Goal: Task Accomplishment & Management: Manage account settings

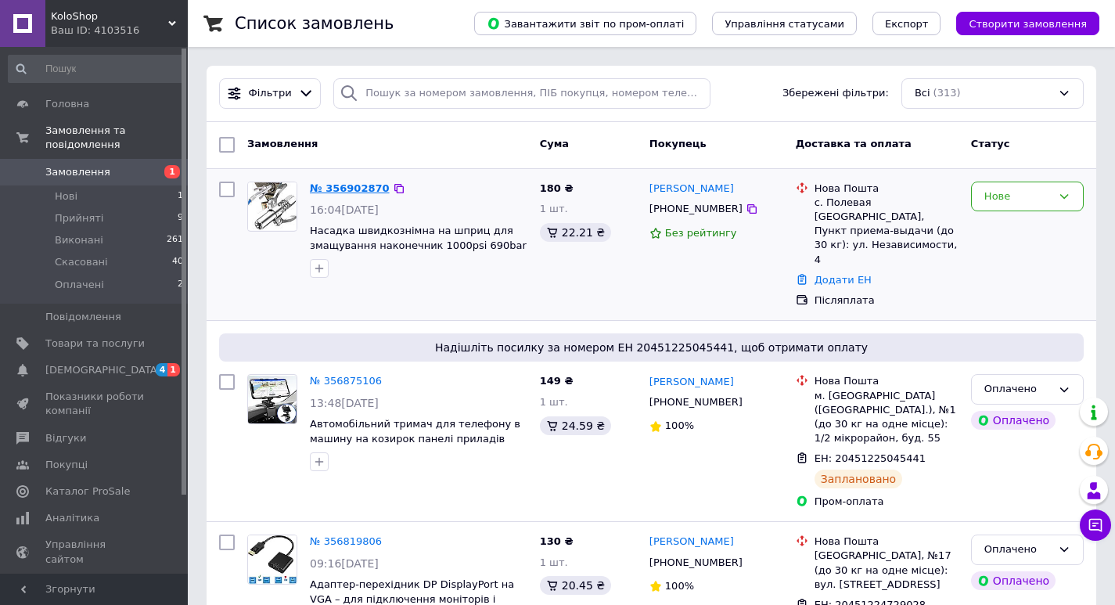
click at [357, 190] on link "№ 356902870" at bounding box center [350, 188] width 80 height 12
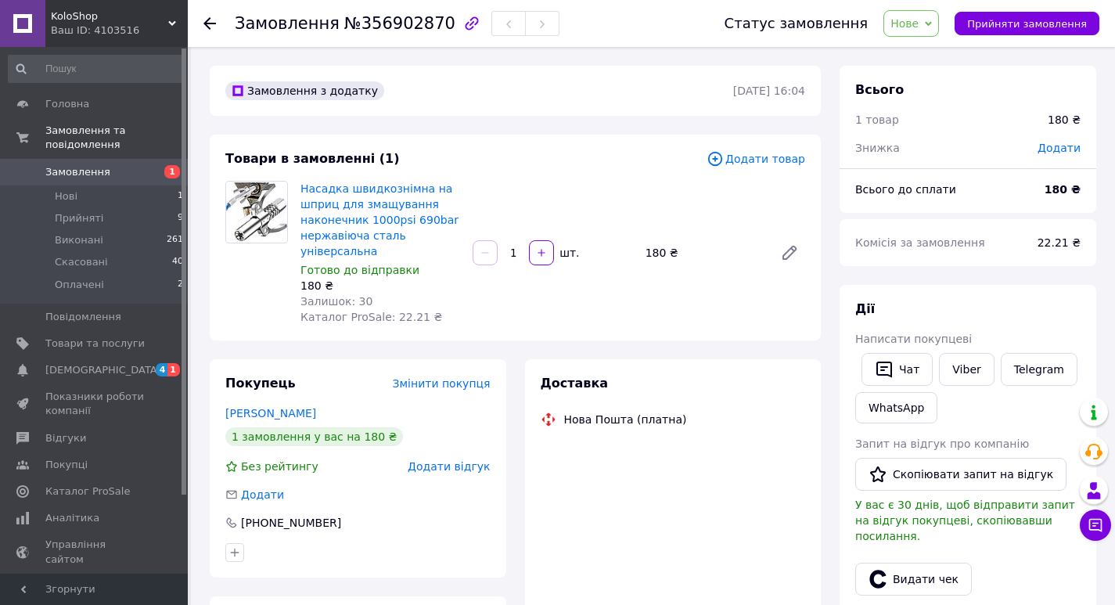
click at [918, 23] on span "Нове" at bounding box center [904, 23] width 28 height 13
click at [930, 52] on li "Прийнято" at bounding box center [920, 54] width 72 height 23
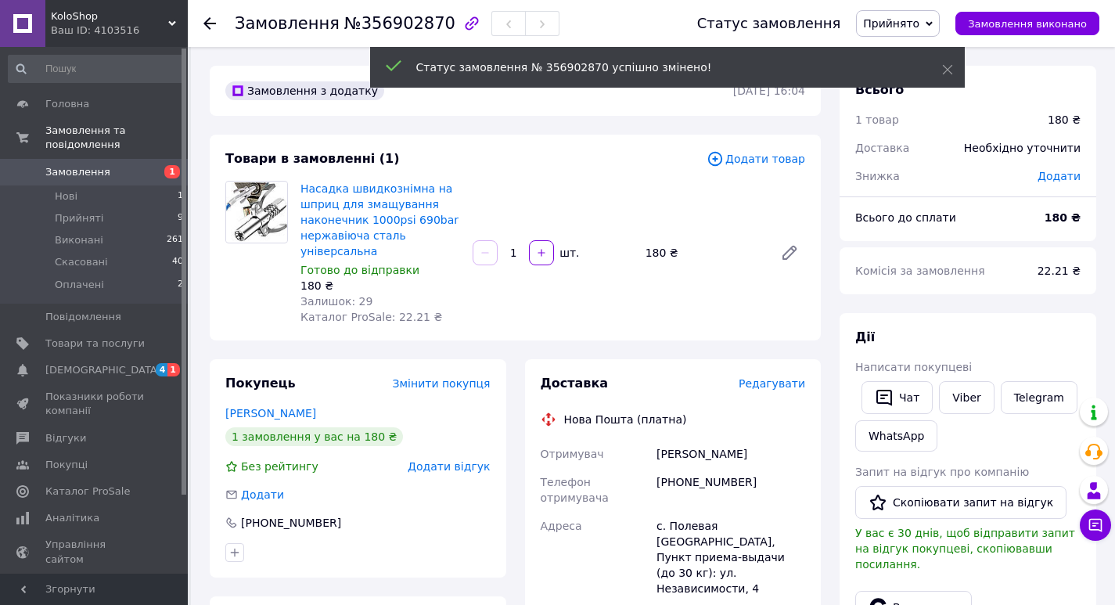
click at [776, 377] on span "Редагувати" at bounding box center [772, 383] width 66 height 13
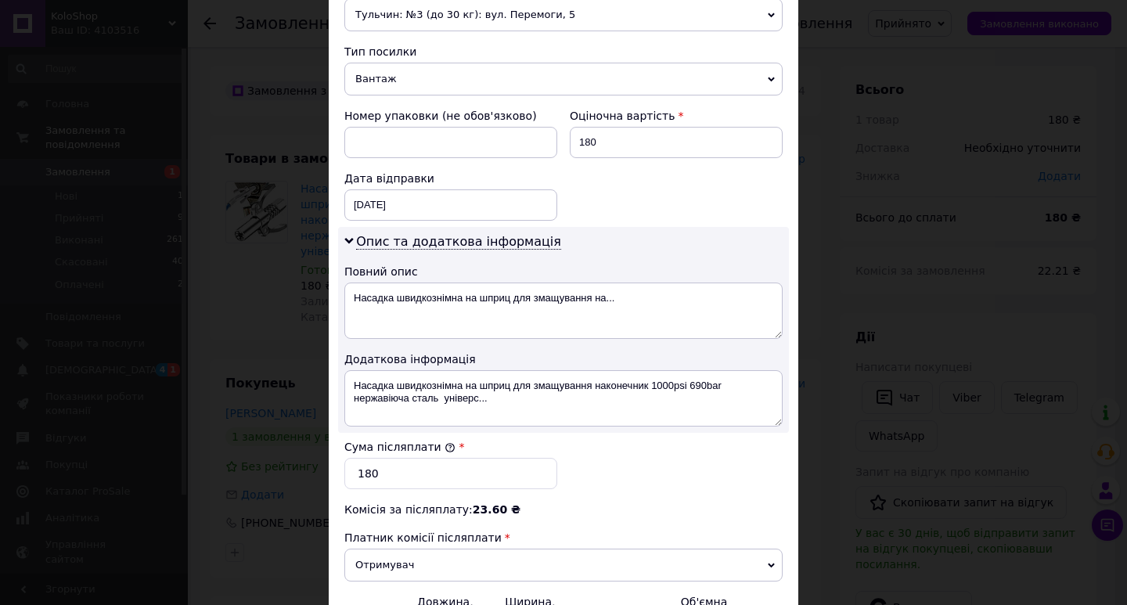
scroll to position [626, 0]
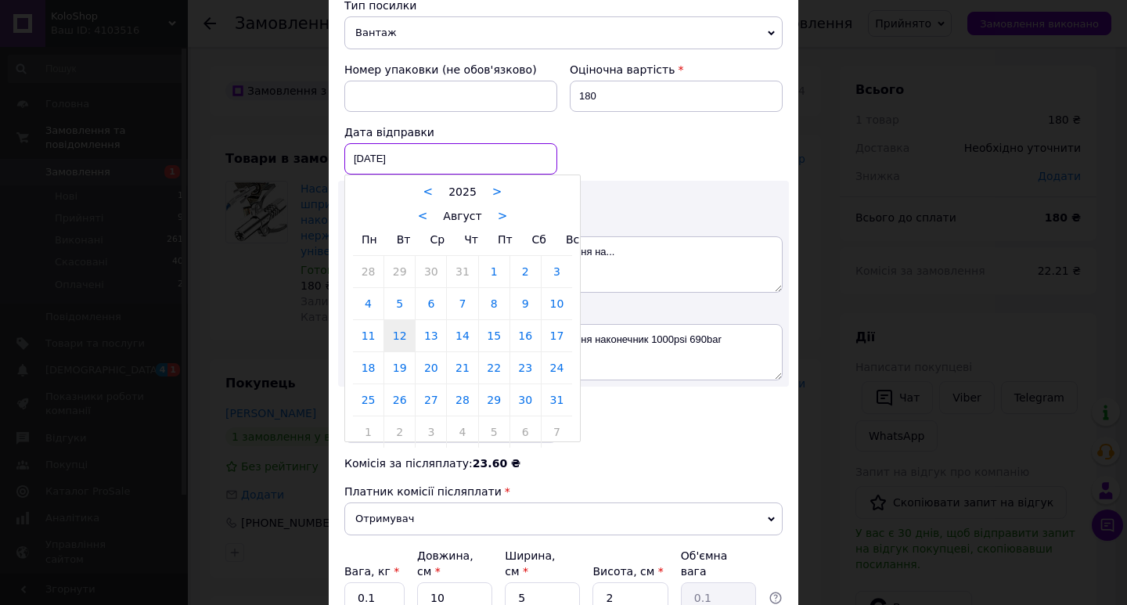
click at [480, 160] on div "[DATE] < 2025 > < Август > Пн Вт Ср Чт Пт Сб Вс 28 29 30 31 1 2 3 4 5 6 7 8 9 1…" at bounding box center [450, 158] width 213 height 31
click at [428, 339] on link "13" at bounding box center [430, 335] width 31 height 31
type input "[DATE]"
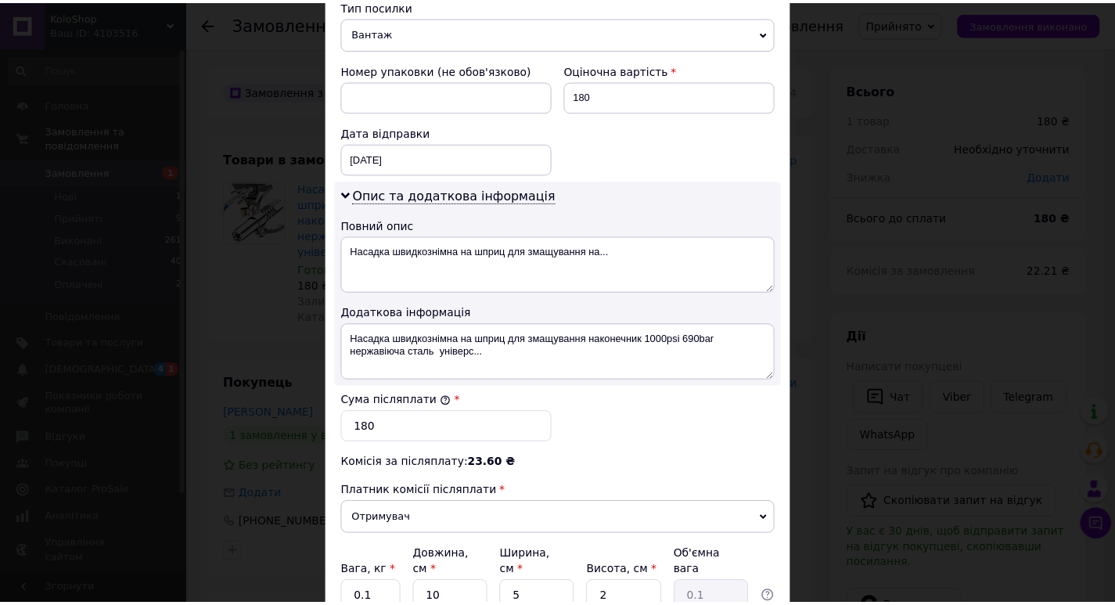
scroll to position [764, 0]
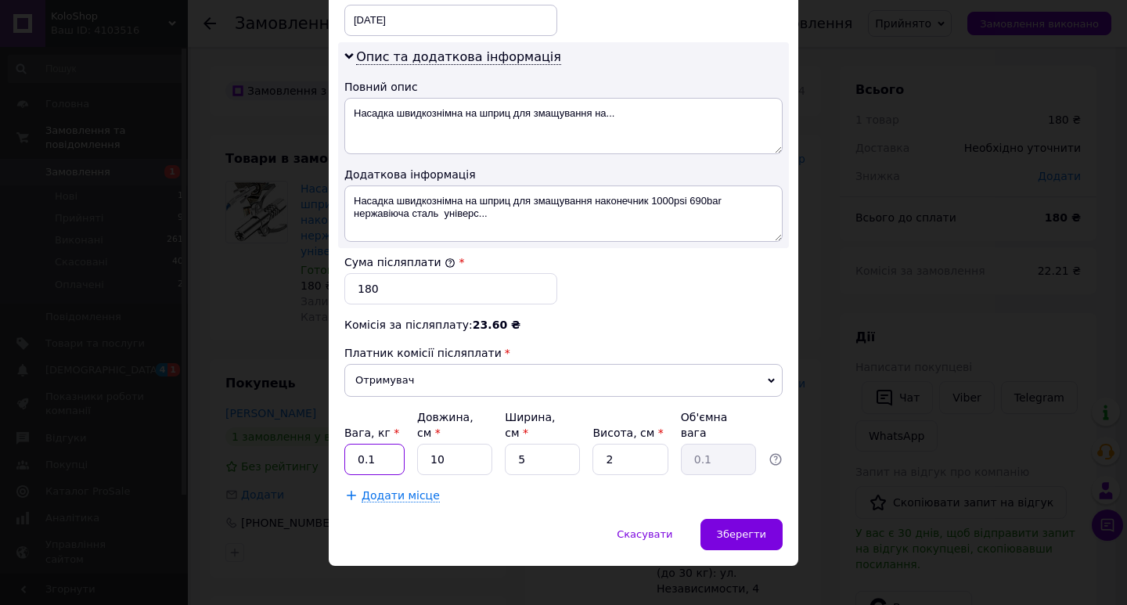
click at [383, 444] on input "0.1" at bounding box center [374, 459] width 60 height 31
type input "0.5"
click at [753, 519] on div "Зберегти" at bounding box center [741, 534] width 82 height 31
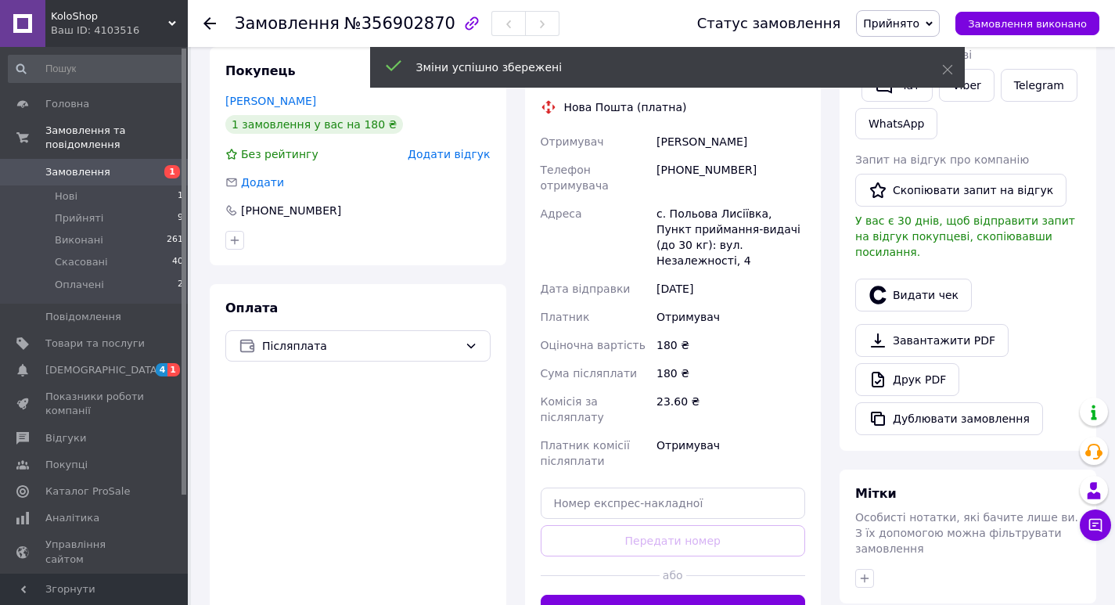
scroll to position [313, 0]
click at [727, 594] on button "Згенерувати ЕН" at bounding box center [673, 609] width 265 height 31
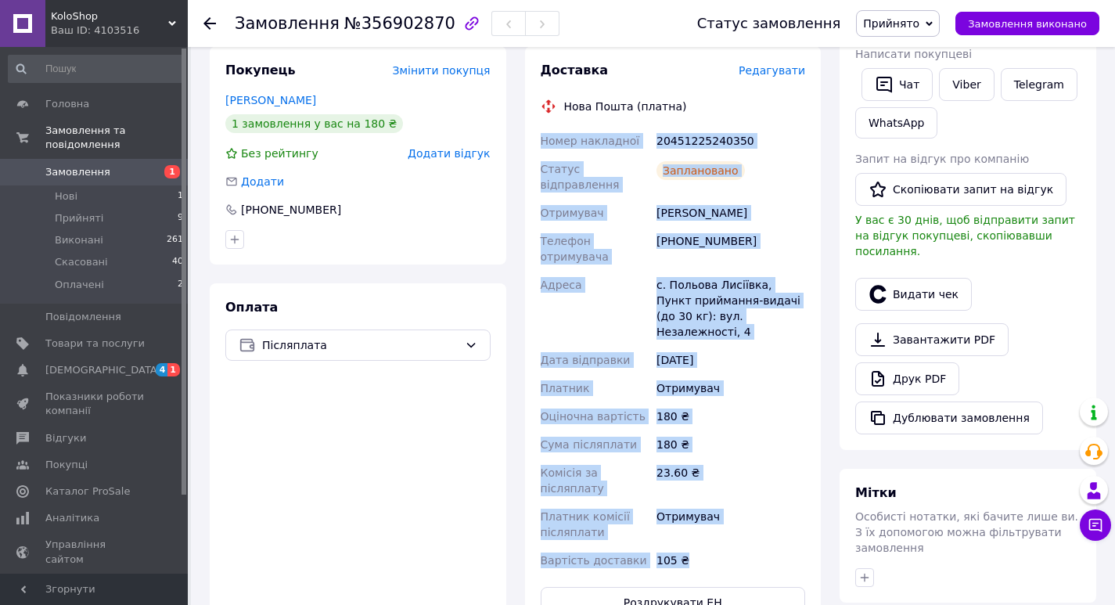
drag, startPoint x: 705, startPoint y: 484, endPoint x: 538, endPoint y: 127, distance: 394.5
click at [538, 127] on div "Номер накладної 20451225240350 Статус відправлення Заплановано Отримувач [PERSO…" at bounding box center [672, 350] width 271 height 447
copy div "Номер накладної 20451225240350 Статус відправлення Заплановано Отримувач [PERSO…"
click at [904, 88] on button "Чат" at bounding box center [896, 84] width 71 height 33
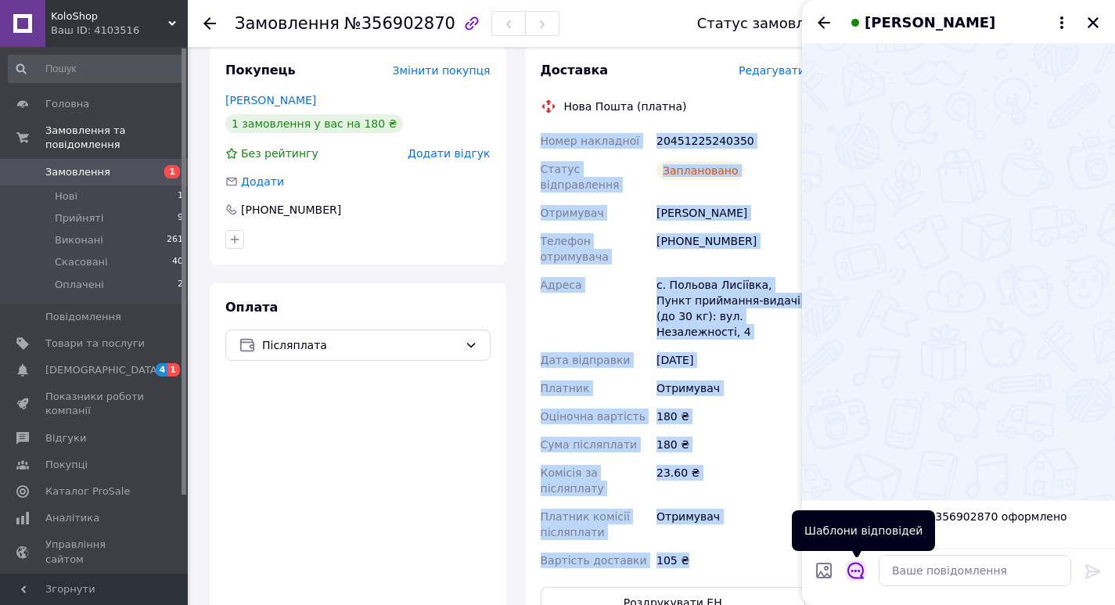
click at [848, 576] on icon "Відкрити шаблони відповідей" at bounding box center [855, 570] width 17 height 17
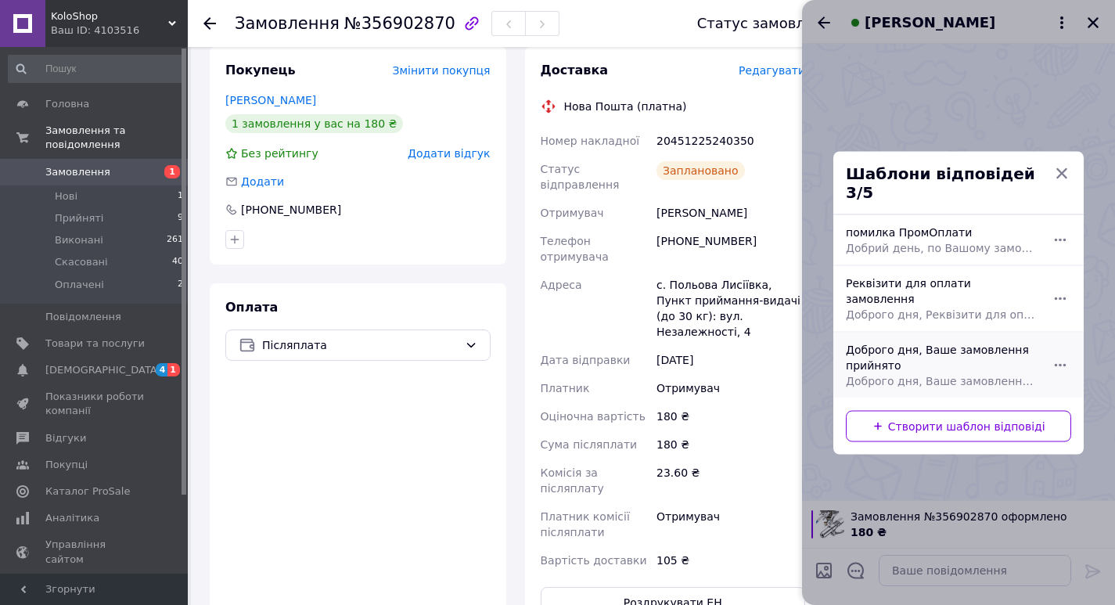
click at [886, 350] on div "Доброго дня, Ваше замовлення прийнято Доброго дня, Ваше замовлення прийнято та …" at bounding box center [940, 364] width 203 height 59
type textarea "Доброго дня, Ваше замовлення прийнято та готується до відправки. Дякуємо, що об…"
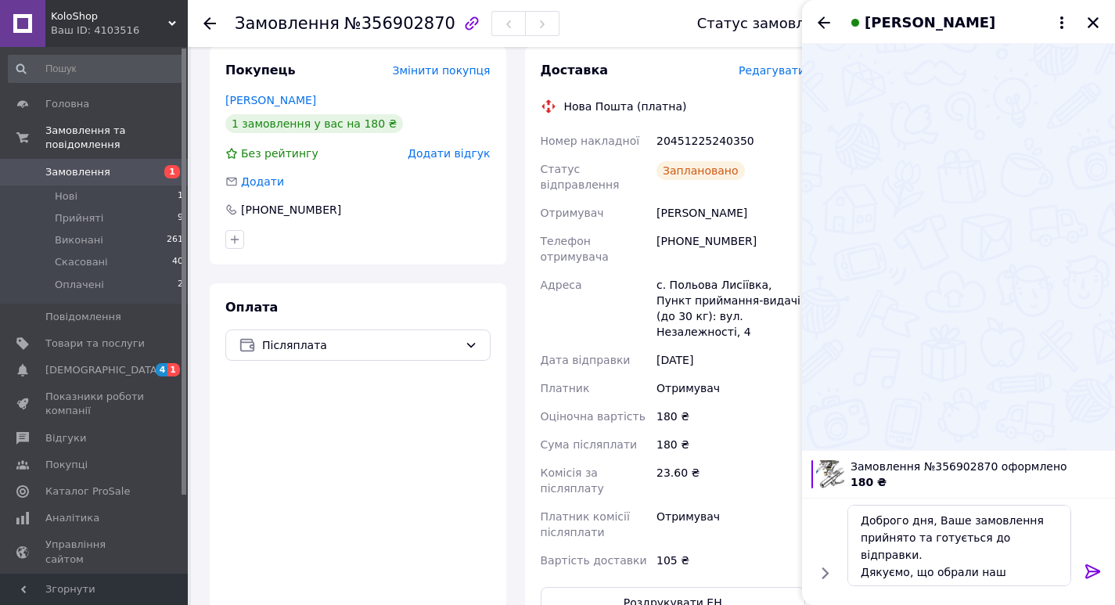
click at [1092, 571] on icon at bounding box center [1092, 571] width 15 height 14
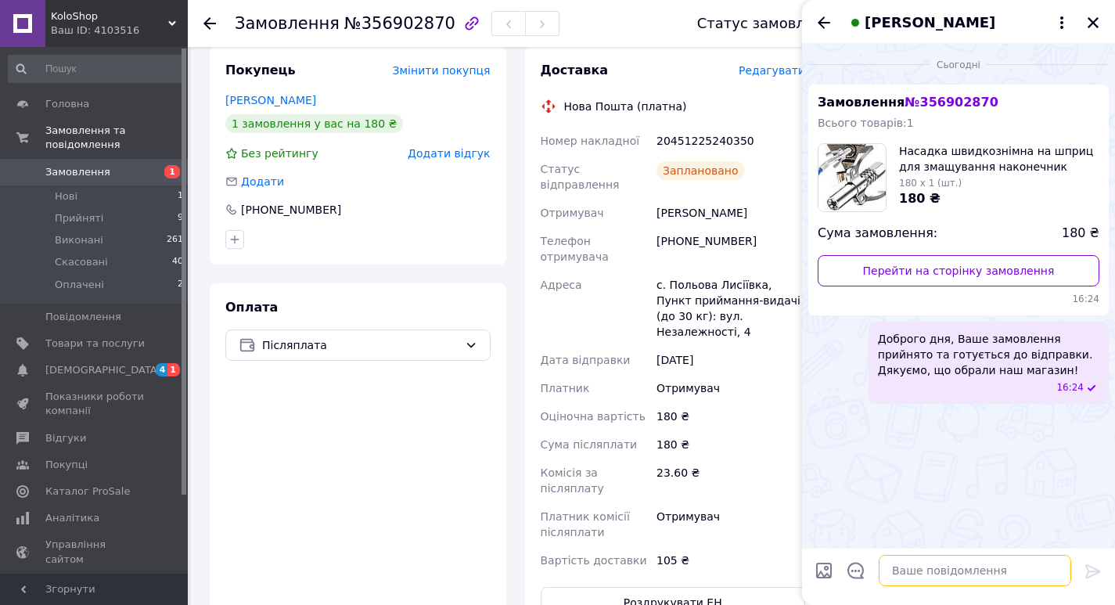
click at [975, 570] on textarea at bounding box center [975, 570] width 192 height 31
paste textarea "Номер накладної 20451225240350 Статус відправлення Заплановано Отримувач [PERSO…"
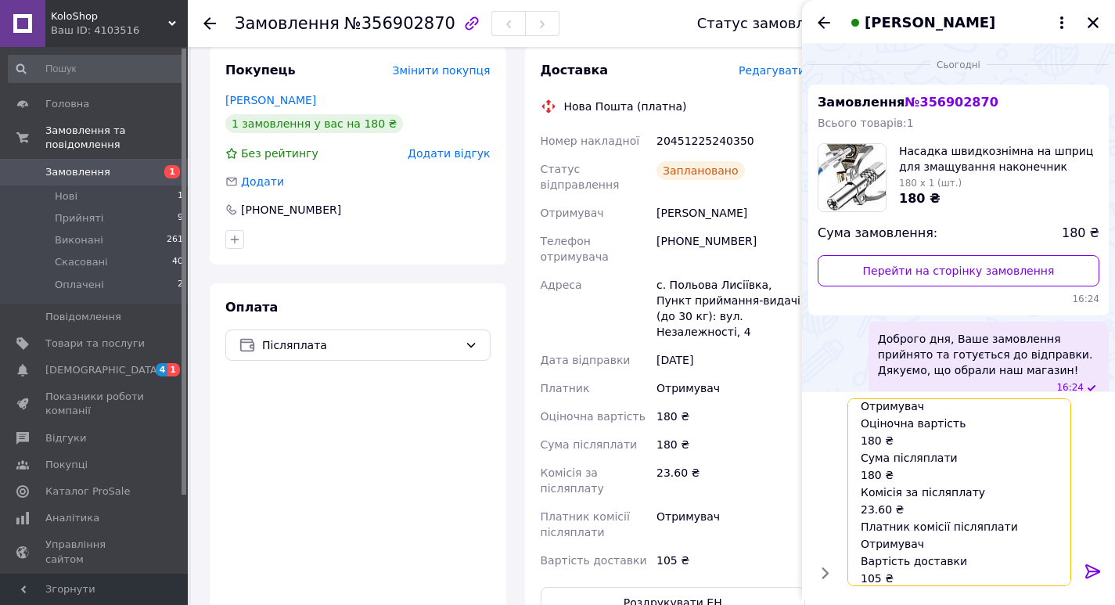
scroll to position [0, 0]
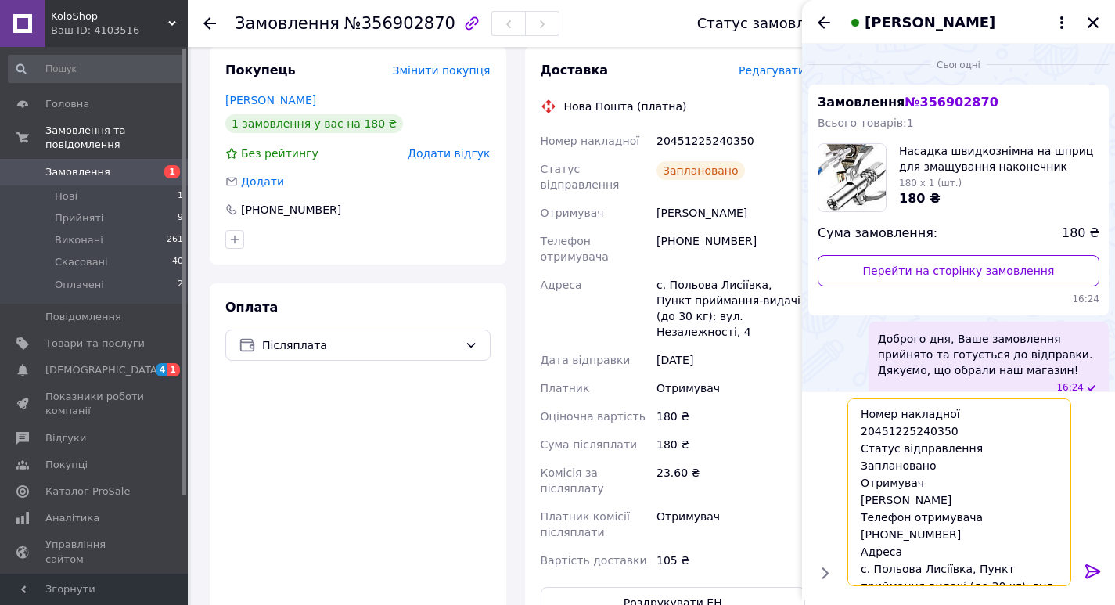
drag, startPoint x: 945, startPoint y: 460, endPoint x: 792, endPoint y: 447, distance: 153.1
click at [792, 447] on body "KoloShop Ваш ID: 4103516 Сайт KoloShop Кабінет покупця Перевірити стан системи …" at bounding box center [557, 363] width 1115 height 1353
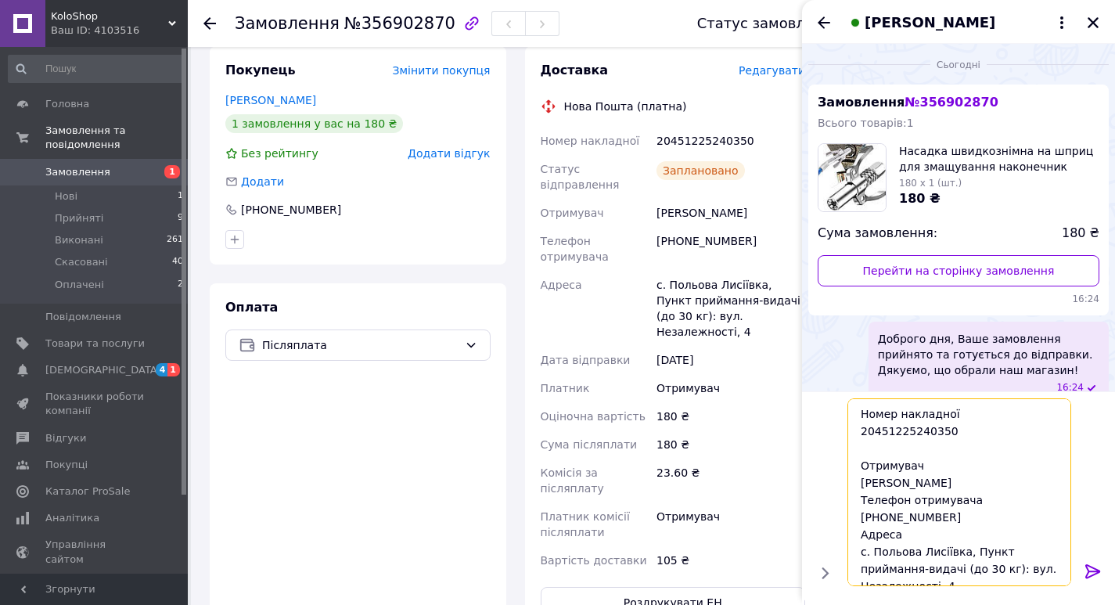
type textarea "Номер накладної 20451225240350 Отримувач [PERSON_NAME] Телефон отримувача [PHON…"
click at [1090, 566] on icon at bounding box center [1092, 571] width 15 height 14
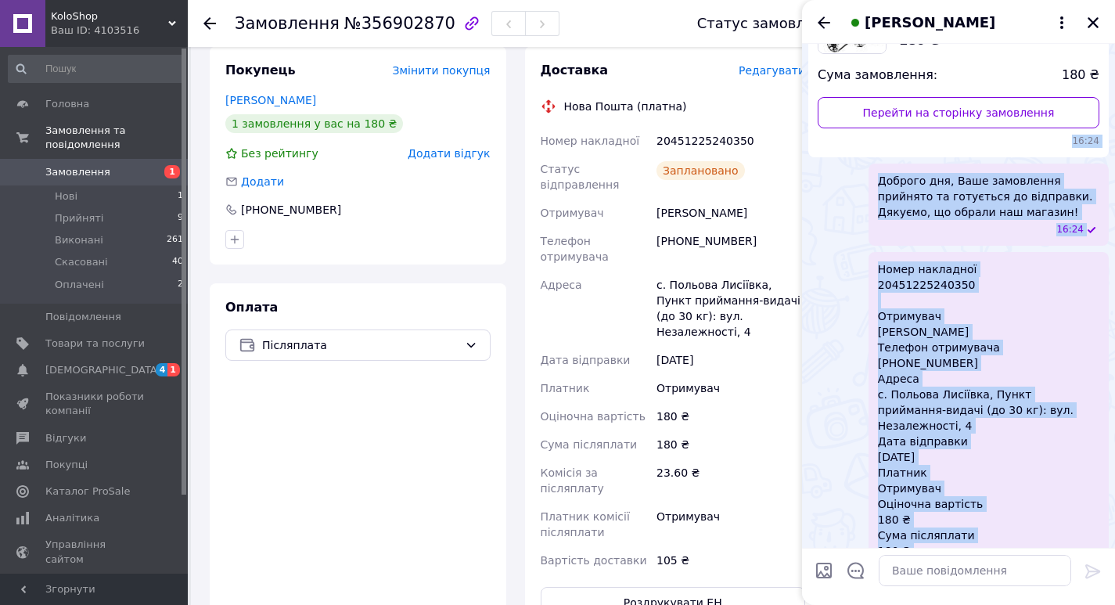
scroll to position [38, 0]
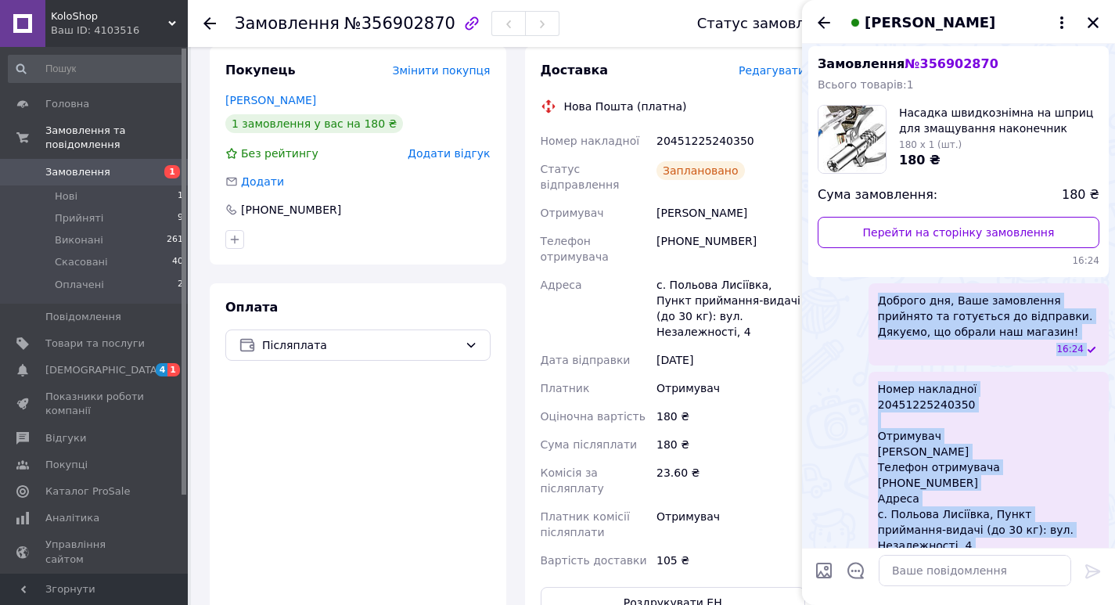
drag, startPoint x: 922, startPoint y: 525, endPoint x: 865, endPoint y: 296, distance: 236.0
click at [865, 296] on ul "Замовлення № 356902870 Всього товарів: 1 Насадка швидкознімна на шприц для змащ…" at bounding box center [958, 422] width 300 height 752
copy ul "Доброго дня, Ваше замовлення прийнято та готується до відправки. Дякуємо, що об…"
click at [1094, 25] on icon "Закрити" at bounding box center [1093, 23] width 14 height 14
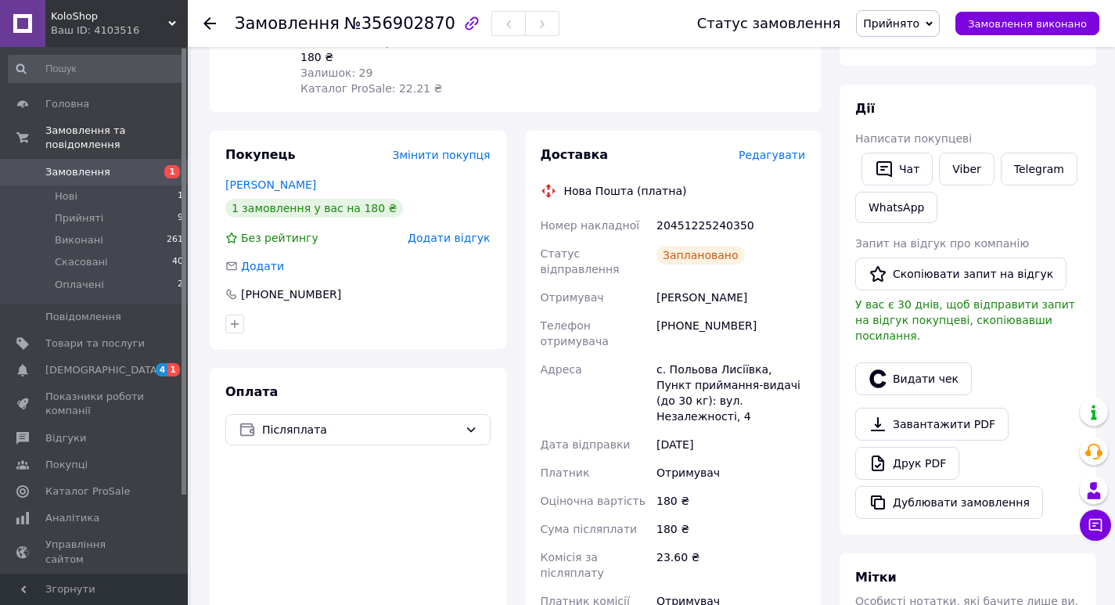
scroll to position [156, 0]
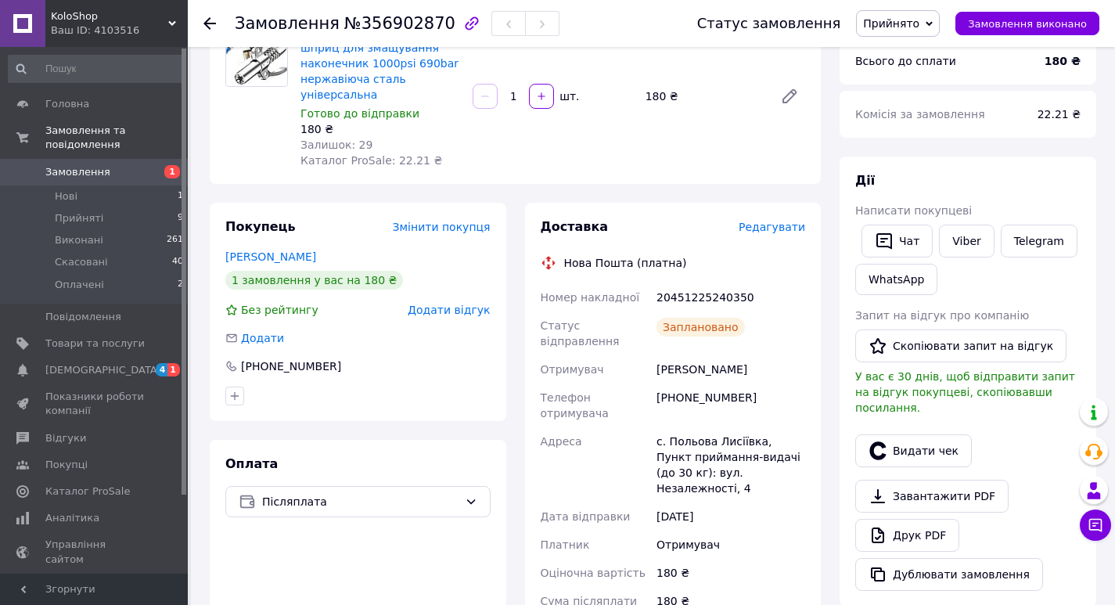
drag, startPoint x: 904, startPoint y: 243, endPoint x: 776, endPoint y: 268, distance: 130.0
click at [904, 242] on button "Чат" at bounding box center [896, 241] width 71 height 33
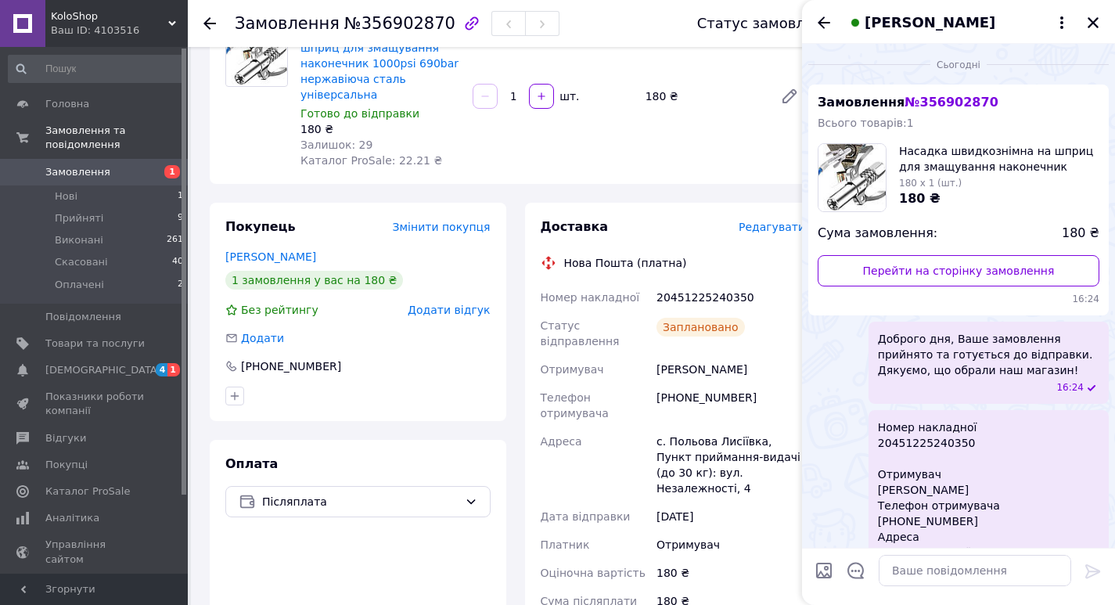
scroll to position [278, 0]
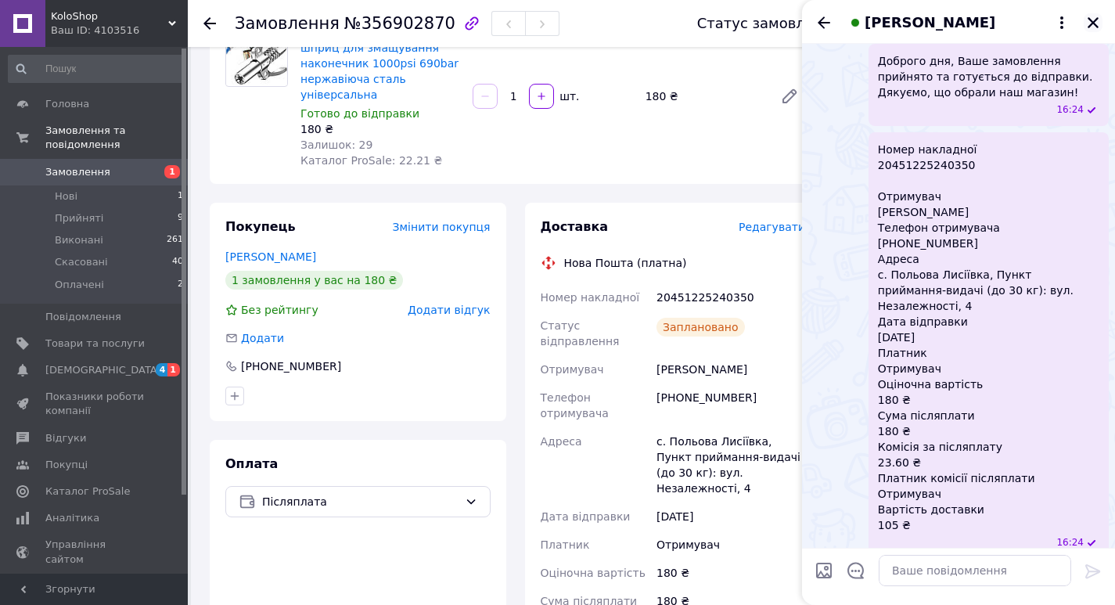
click at [1097, 25] on icon "Закрити" at bounding box center [1093, 23] width 14 height 14
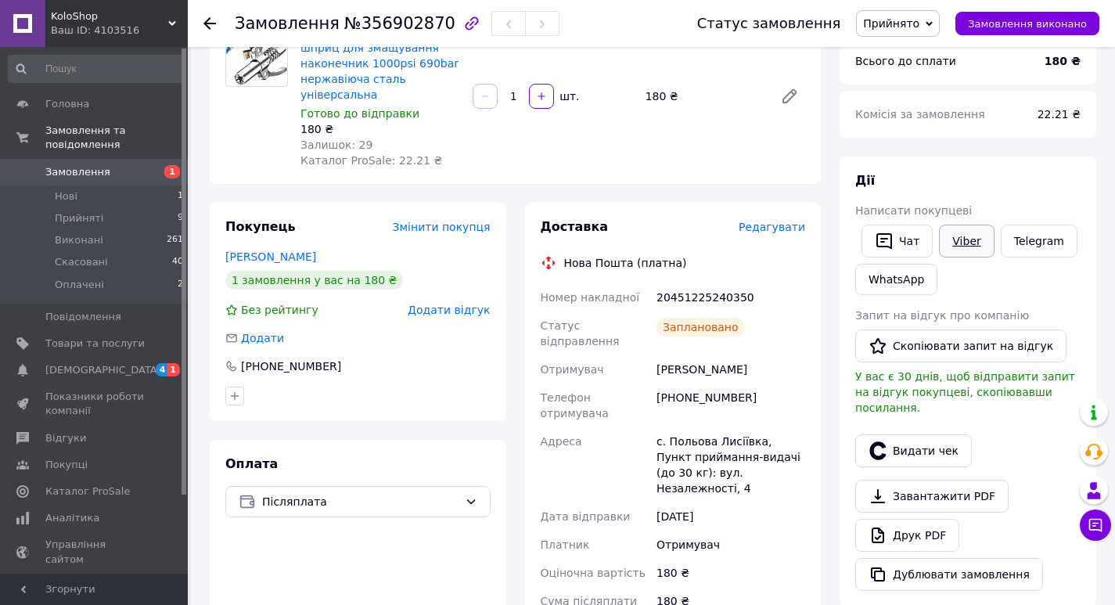
click at [958, 240] on link "Viber" at bounding box center [966, 241] width 55 height 33
click at [1042, 206] on div "Написати покупцеві" at bounding box center [967, 211] width 225 height 16
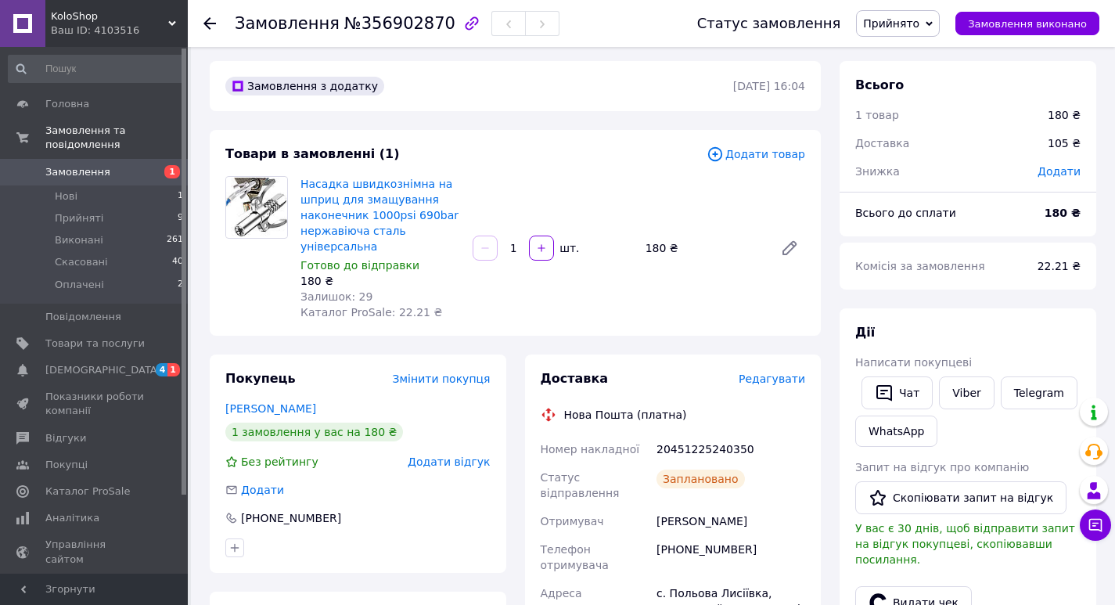
scroll to position [0, 0]
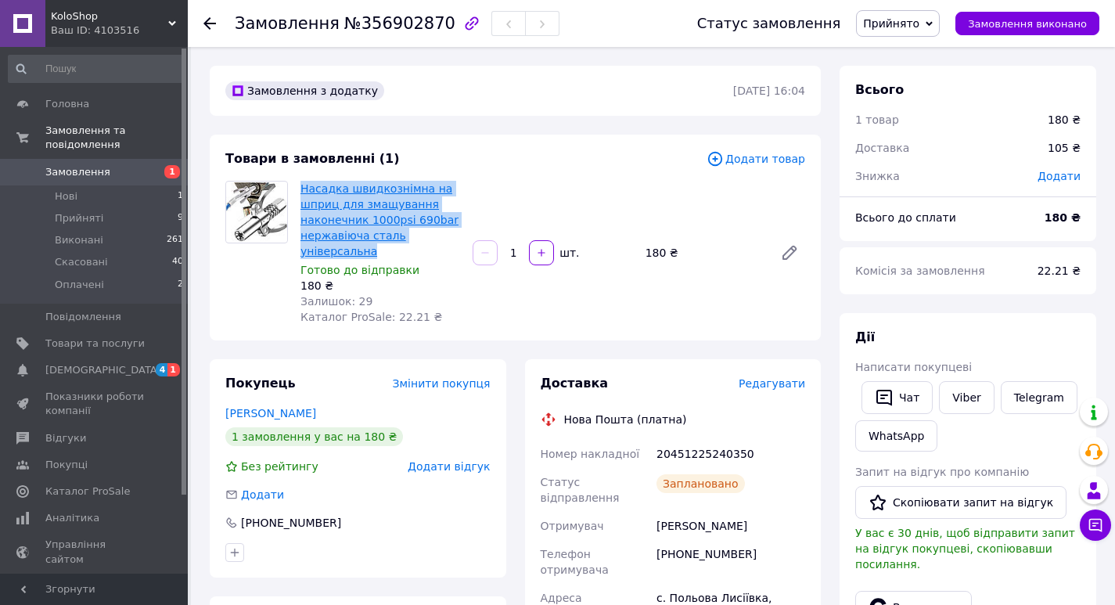
drag, startPoint x: 462, startPoint y: 238, endPoint x: 301, endPoint y: 191, distance: 167.1
click at [301, 191] on div "Насадка швидкознімна на шприц для змащування наконечник 1000psi 690bar нержавію…" at bounding box center [380, 253] width 172 height 150
copy link "Насадка швидкознімна на шприц для змащування наконечник 1000psi 690bar нержавію…"
click at [99, 363] on span "[DEMOGRAPHIC_DATA]" at bounding box center [103, 370] width 116 height 14
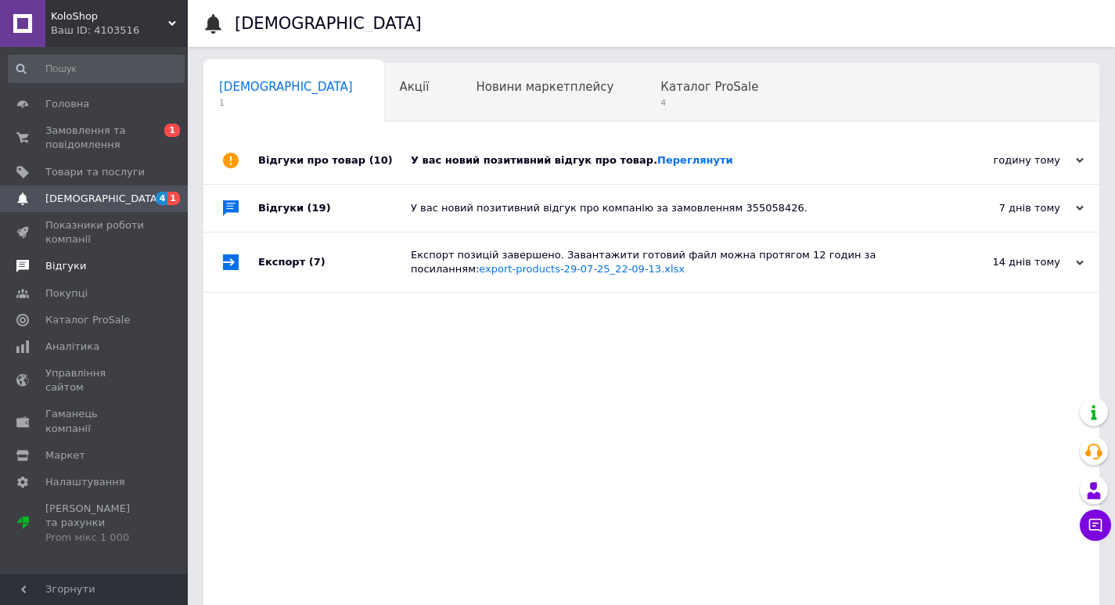
click at [66, 266] on span "Відгуки" at bounding box center [65, 266] width 41 height 14
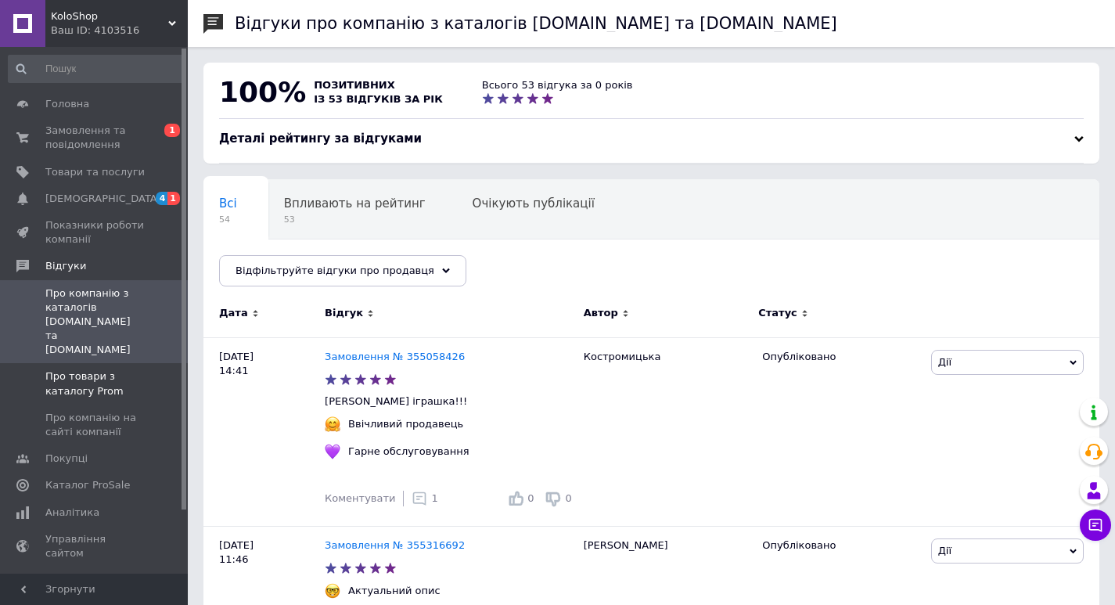
click at [91, 369] on span "Про товари з каталогу Prom" at bounding box center [94, 383] width 99 height 28
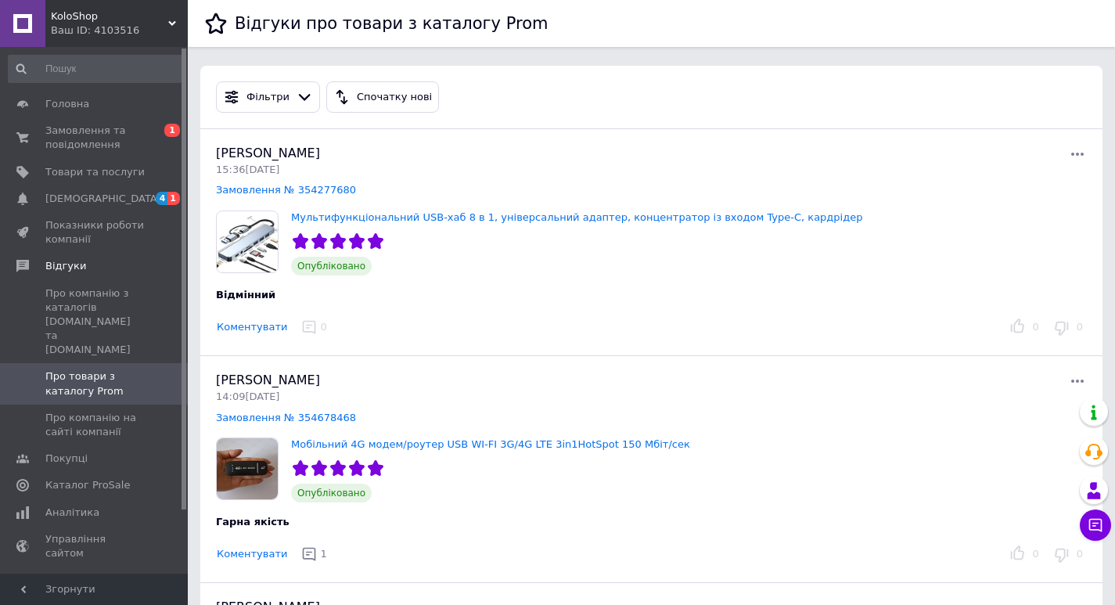
scroll to position [78, 0]
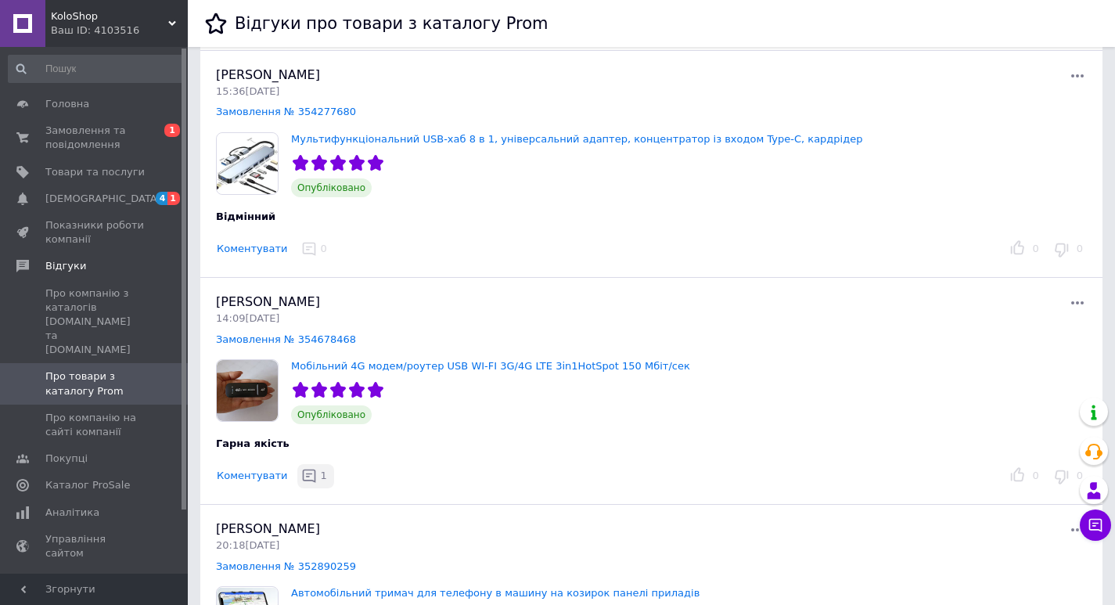
click at [301, 476] on icon "button" at bounding box center [309, 476] width 16 height 16
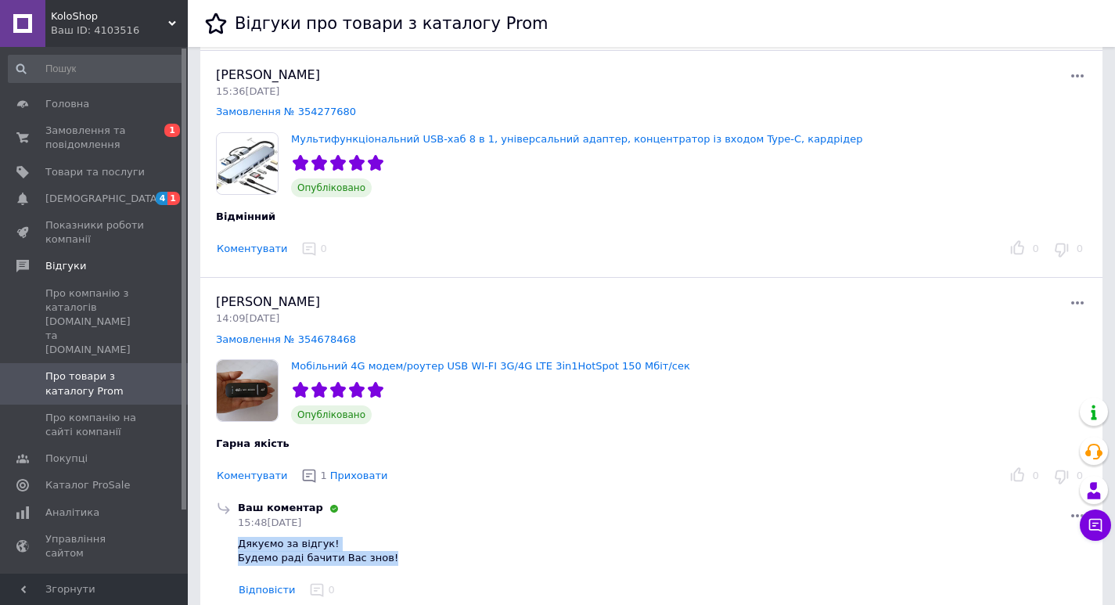
drag, startPoint x: 385, startPoint y: 556, endPoint x: 235, endPoint y: 548, distance: 150.5
click at [235, 548] on div "Ваш коментар 15:48[DATE] Дякуємо за відгук! Будемо раді бачити Вас знов! Відпов…" at bounding box center [662, 551] width 855 height 101
copy span "Дякуємо за відгук! Будемо раді бачити Вас знов!"
click at [257, 249] on button "Коментувати" at bounding box center [252, 249] width 72 height 16
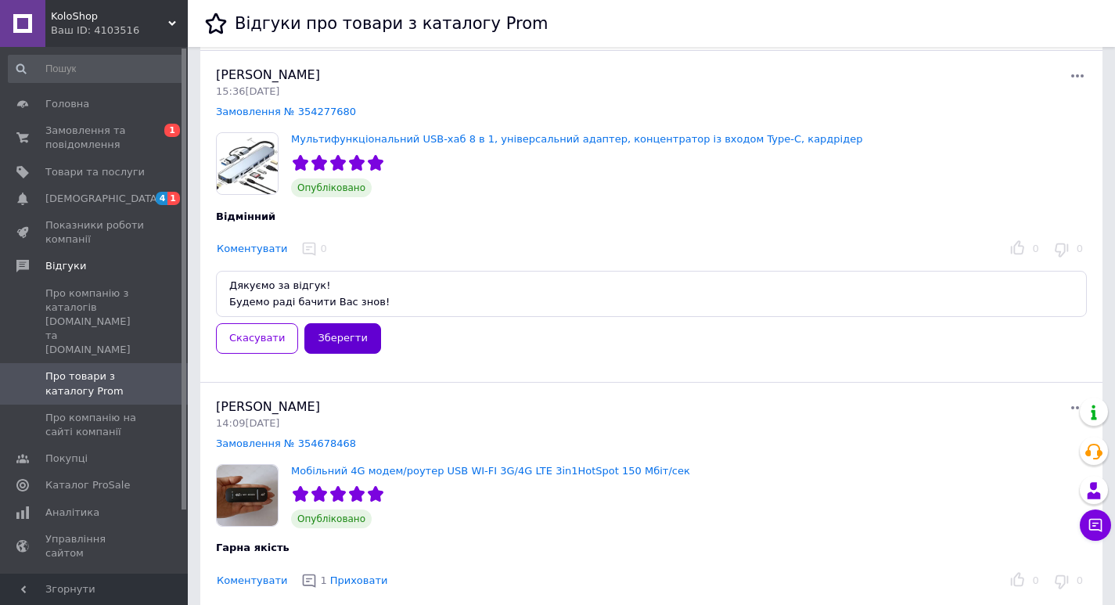
type textarea "Дякуємо за відгук! Будемо раді бачити Вас знов!"
click at [340, 336] on button "Зберегти" at bounding box center [342, 338] width 76 height 31
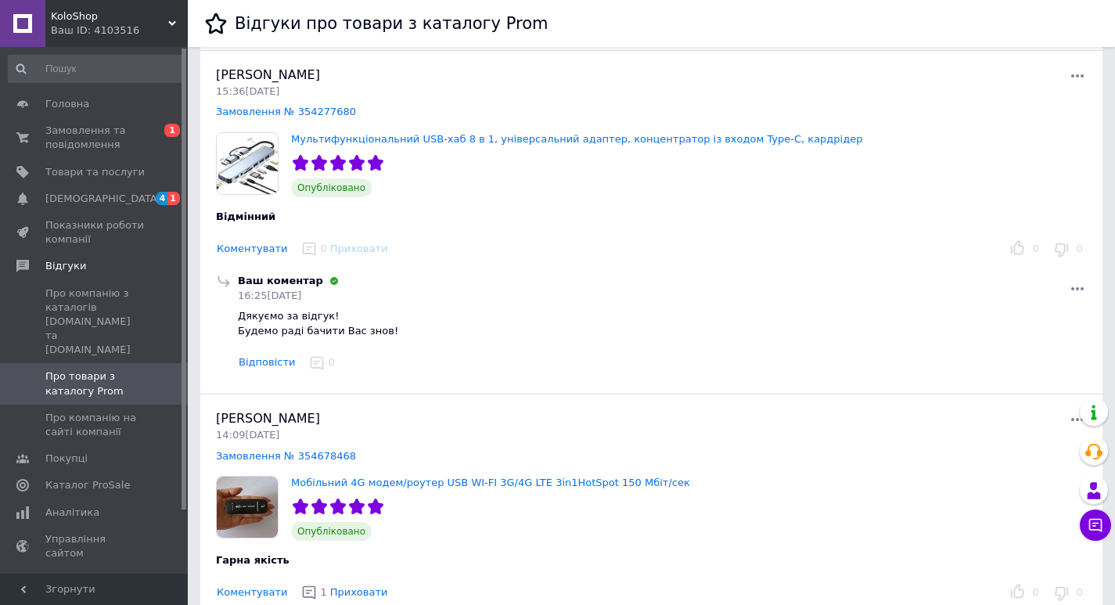
scroll to position [0, 0]
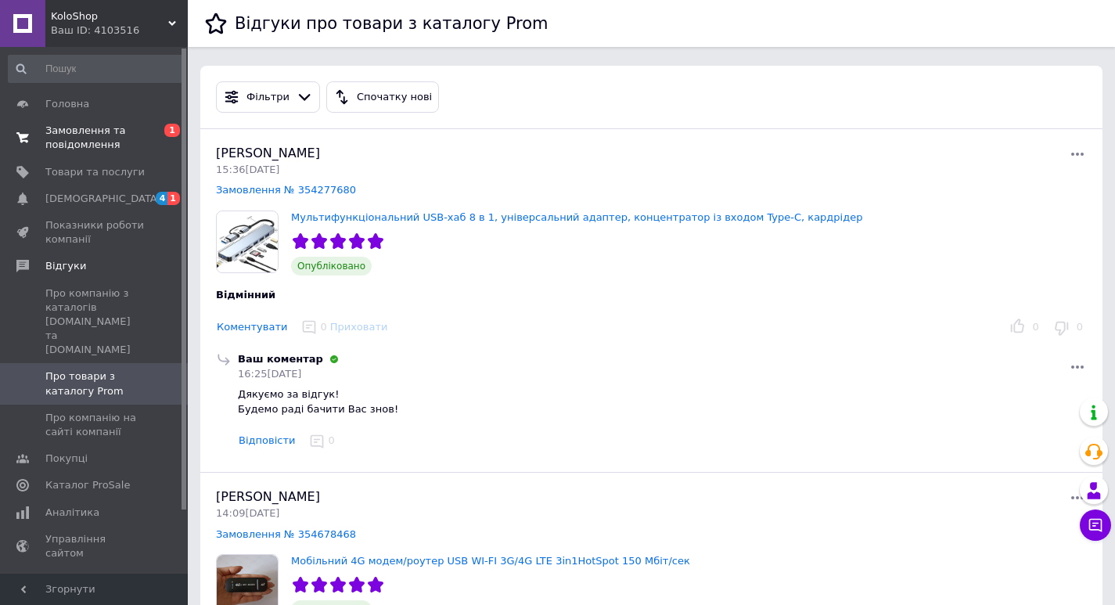
click at [91, 131] on span "Замовлення та повідомлення" at bounding box center [94, 138] width 99 height 28
